Goal: Task Accomplishment & Management: Manage account settings

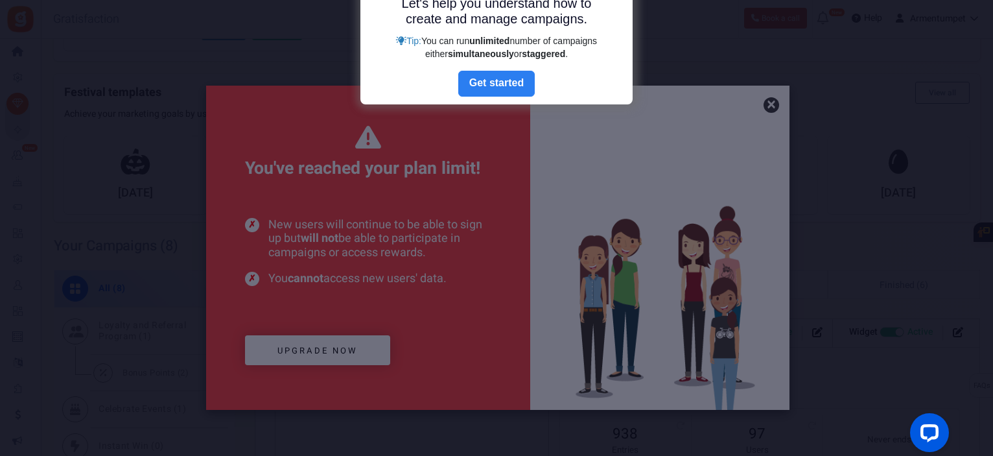
click at [504, 88] on link "Next" at bounding box center [496, 84] width 77 height 26
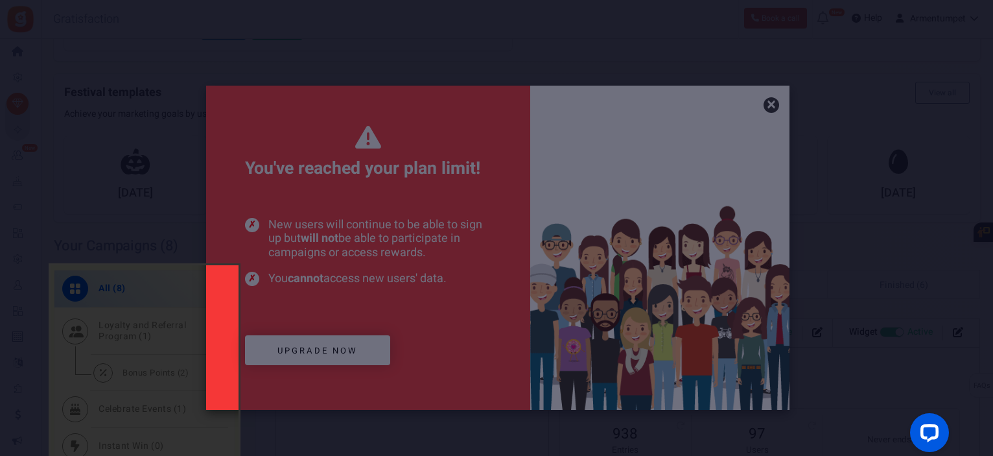
scroll to position [513, 0]
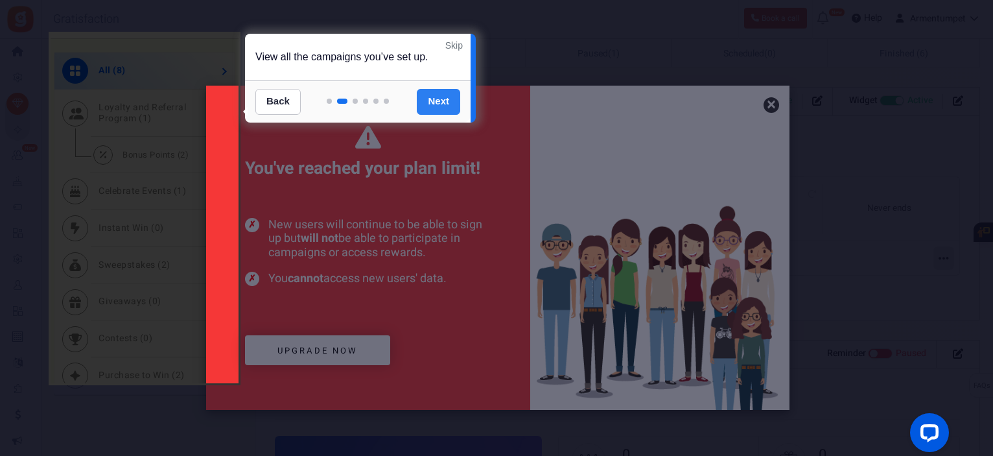
click at [449, 110] on link "Next" at bounding box center [438, 102] width 43 height 26
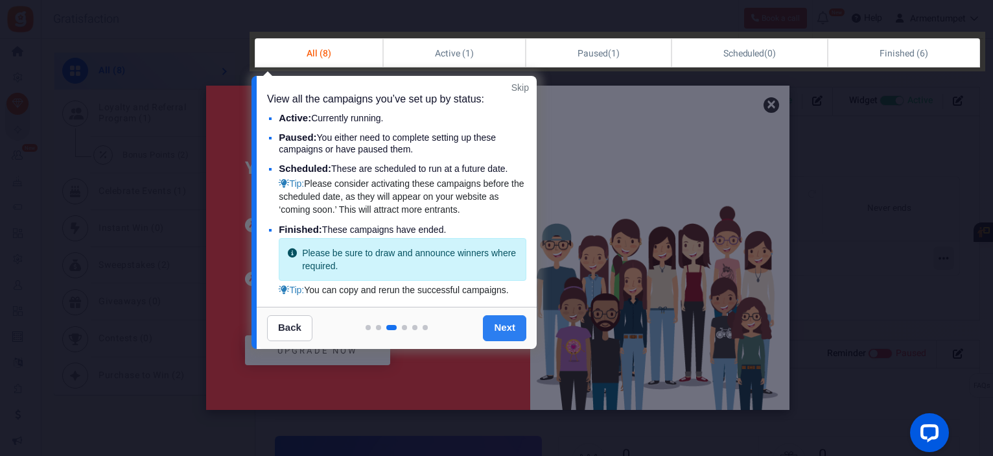
click at [509, 329] on link "Next" at bounding box center [504, 328] width 43 height 26
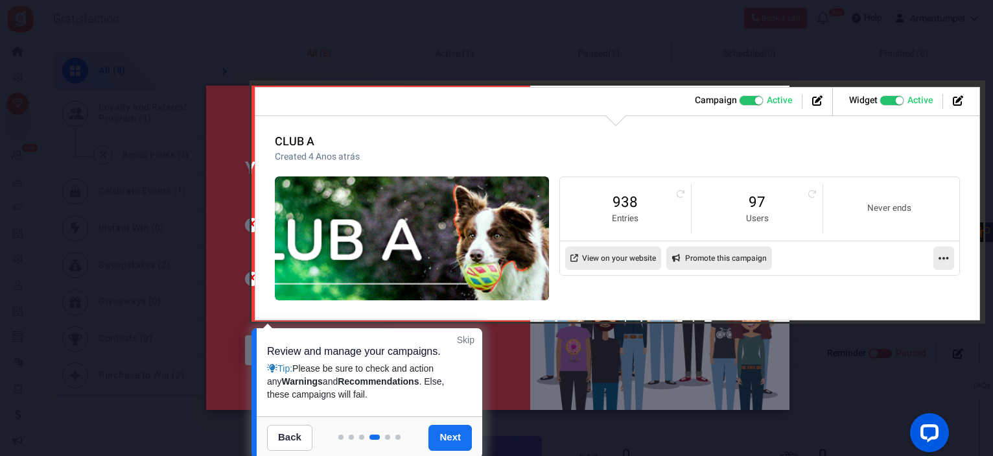
click at [449, 444] on link "Next" at bounding box center [450, 438] width 43 height 26
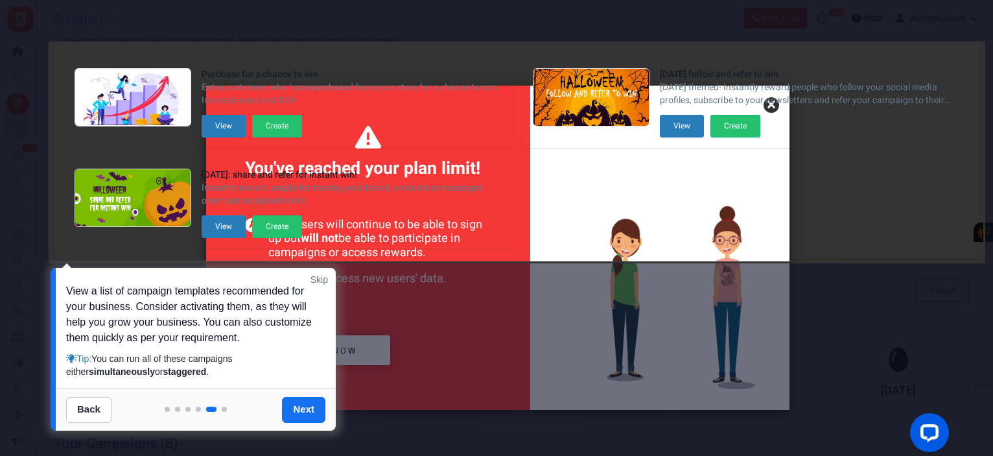
scroll to position [195, 0]
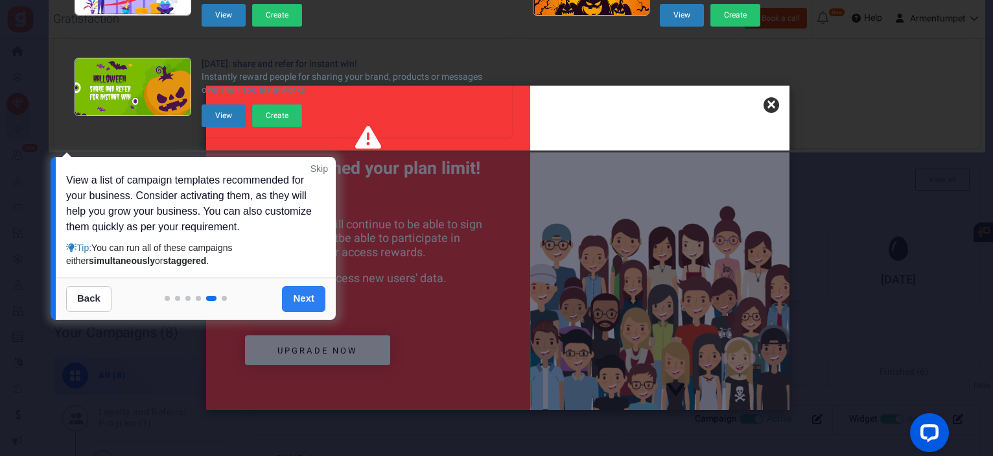
click at [316, 296] on link "Next" at bounding box center [303, 299] width 43 height 26
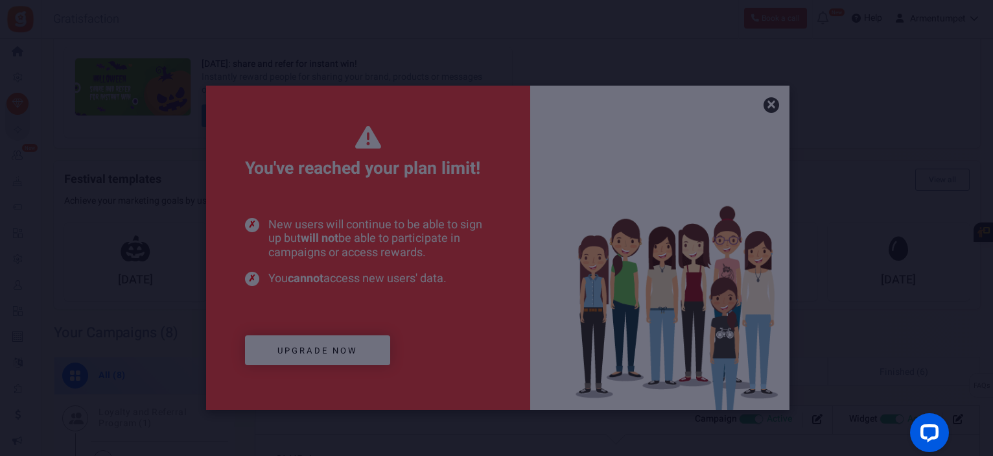
scroll to position [0, 0]
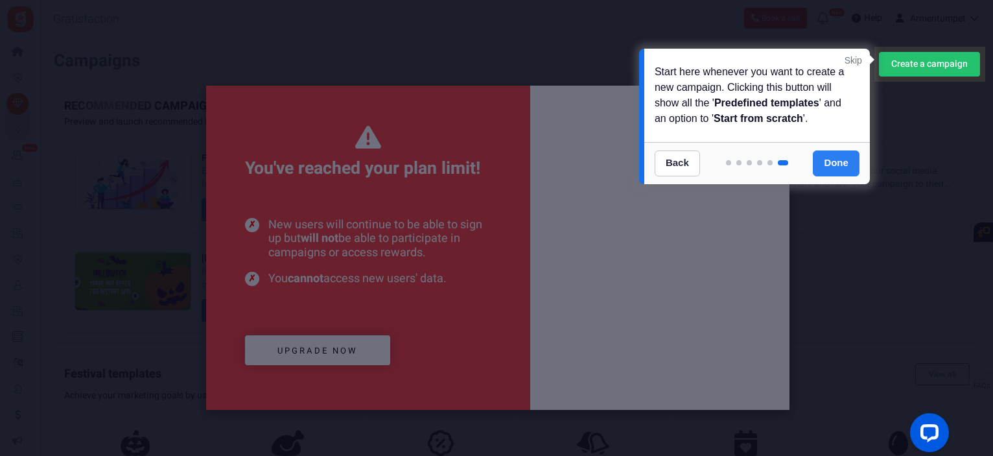
click at [852, 158] on link "Done" at bounding box center [836, 163] width 47 height 26
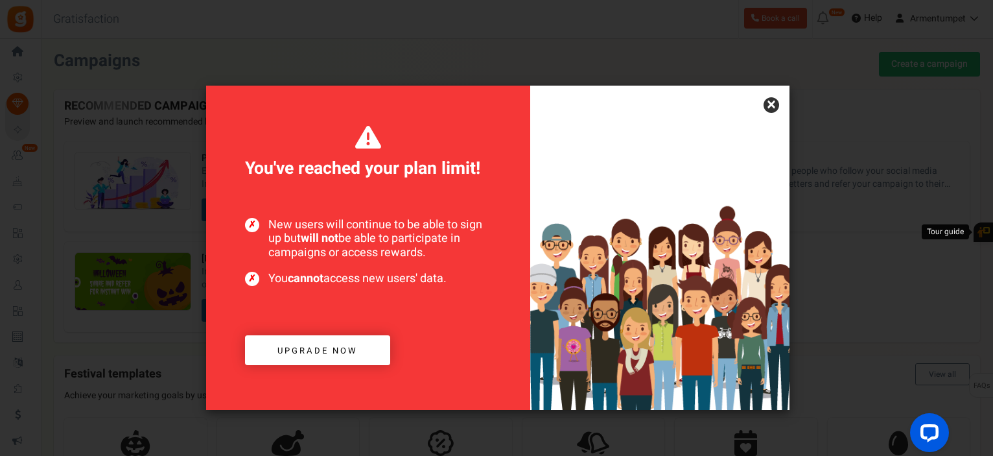
click at [774, 103] on link "×" at bounding box center [772, 105] width 16 height 16
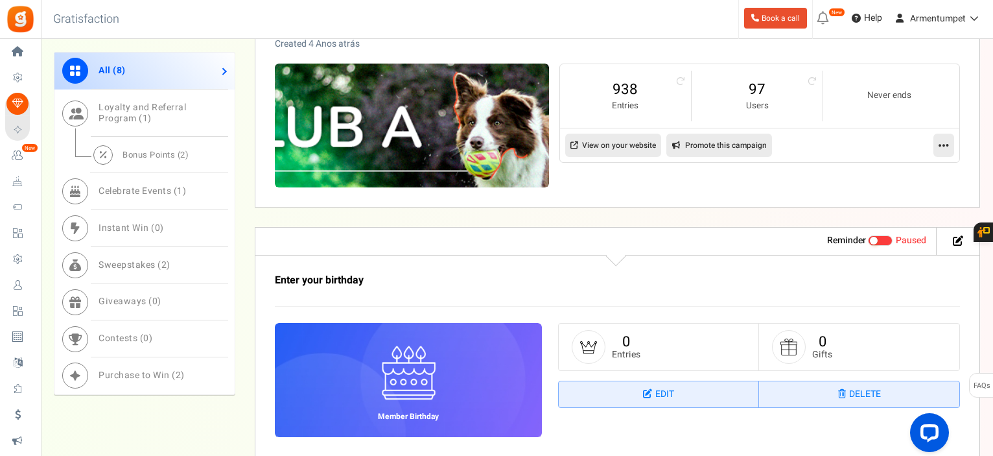
scroll to position [648, 0]
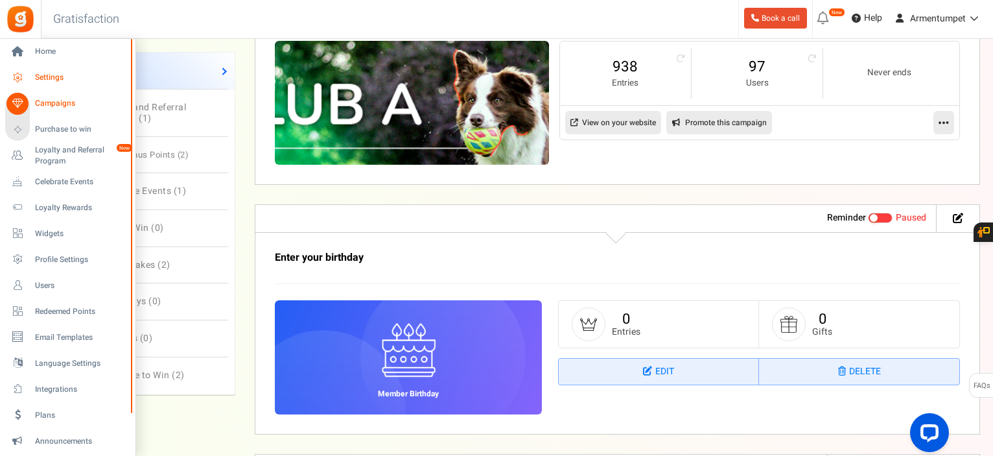
click at [63, 73] on span "Settings" at bounding box center [80, 77] width 91 height 11
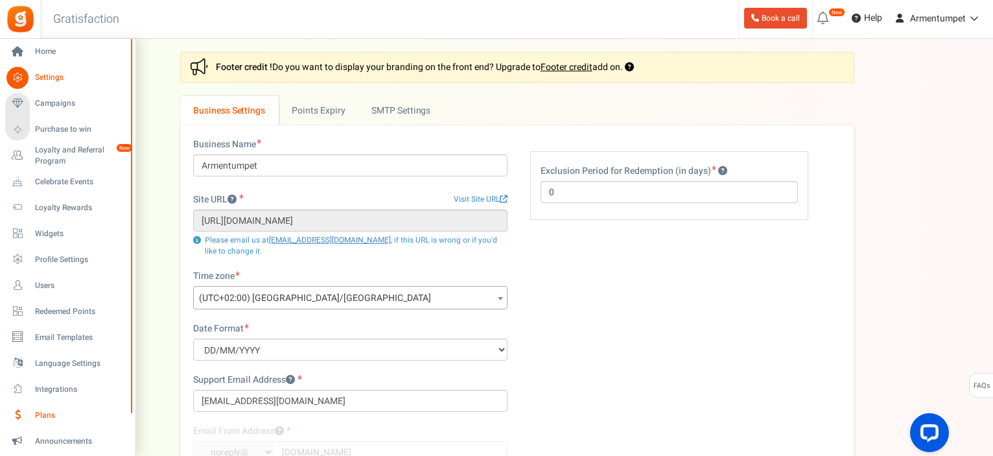
click at [47, 420] on span "Plans" at bounding box center [80, 415] width 91 height 11
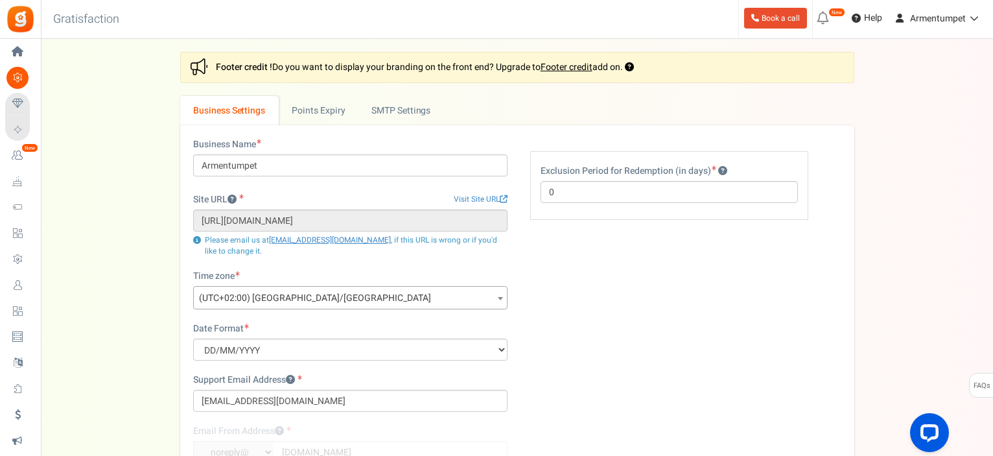
click at [0, 0] on div at bounding box center [0, 0] width 0 height 0
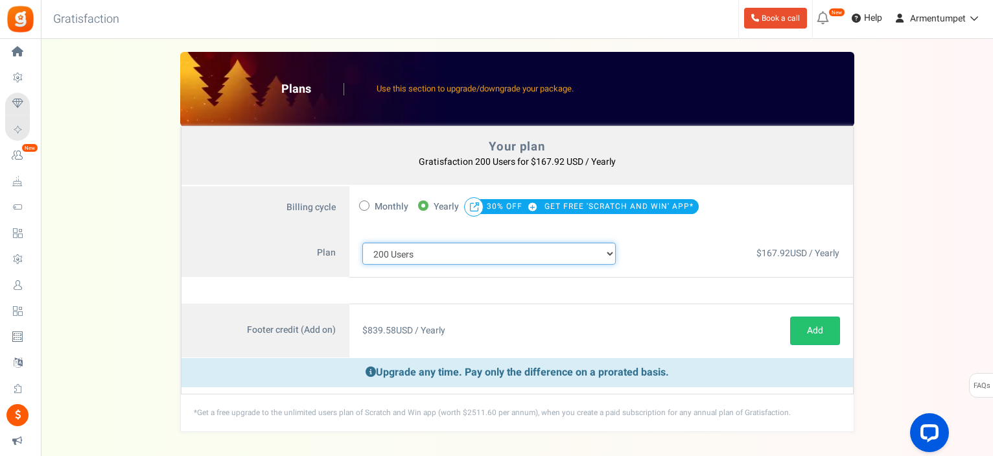
click at [610, 256] on select "100 Users 200 Users 500 Users 1000 Users 2000 Users 3000 Users 4000 Users 5000 …" at bounding box center [490, 254] width 254 height 22
click at [363, 243] on select "100 Users 200 Users 500 Users 1000 Users 2000 Users 3000 Users 4000 Users 5000 …" at bounding box center [490, 254] width 254 height 22
